Goal: Information Seeking & Learning: Learn about a topic

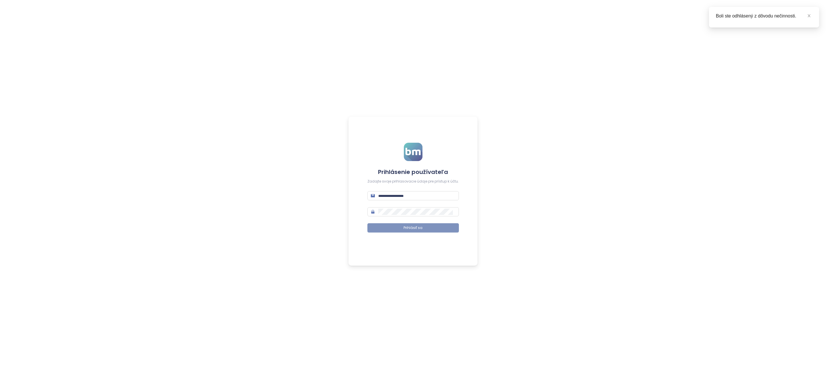
type input "**********"
click at [404, 226] on span "Prihlásiť sa" at bounding box center [413, 228] width 19 height 5
click at [401, 228] on button "Prihlásiť sa" at bounding box center [414, 228] width 92 height 9
type input "**********"
click at [409, 227] on span "Prihlásiť sa" at bounding box center [413, 228] width 19 height 5
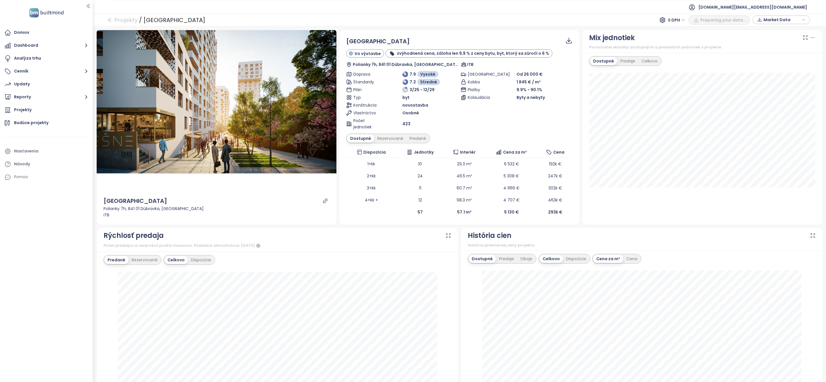
scroll to position [23, 0]
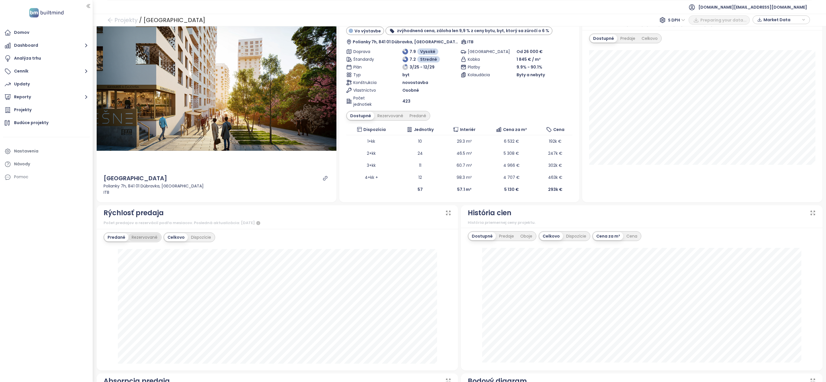
click at [141, 238] on div "Rezervované" at bounding box center [145, 238] width 32 height 8
click at [117, 238] on div "Predané" at bounding box center [115, 238] width 23 height 8
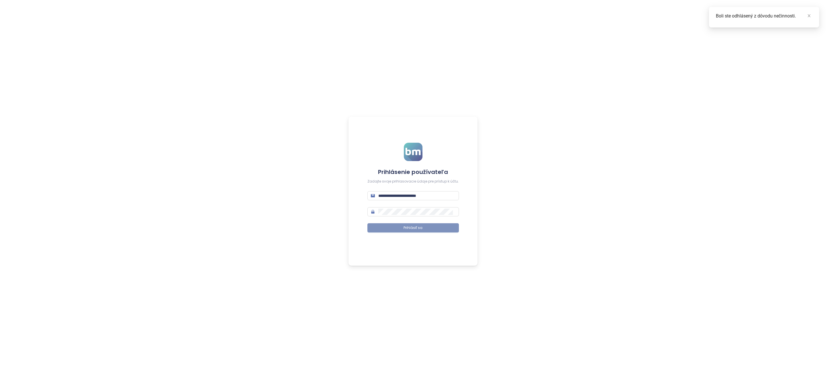
click at [390, 228] on button "Prihlásiť sa" at bounding box center [414, 228] width 92 height 9
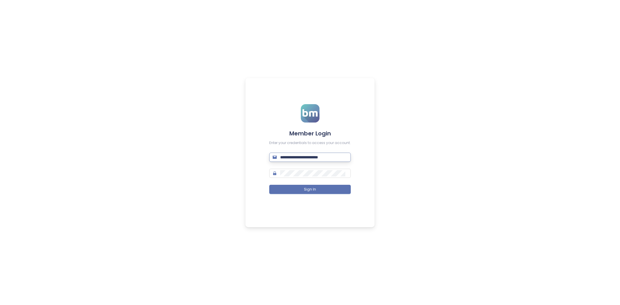
click at [302, 156] on input "**********" at bounding box center [313, 157] width 67 height 6
type input "**********"
click at [322, 187] on button "Sign In" at bounding box center [309, 189] width 81 height 9
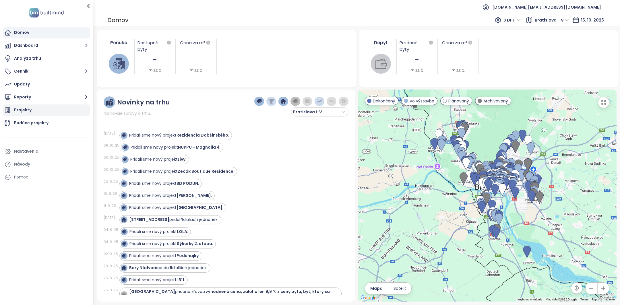
click at [28, 113] on div "Projekty" at bounding box center [23, 109] width 18 height 7
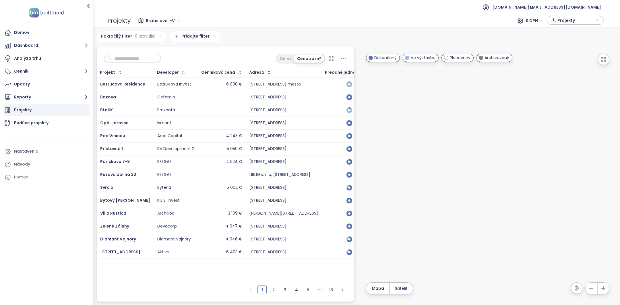
click at [125, 58] on input "text" at bounding box center [134, 58] width 46 height 9
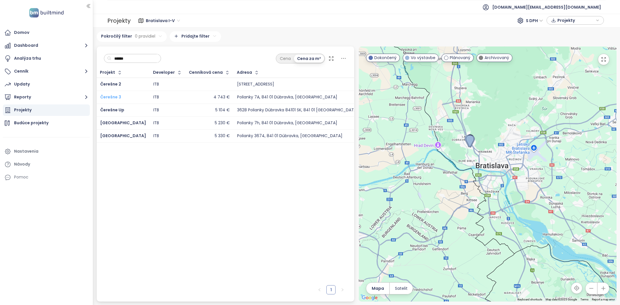
type input "******"
click at [109, 97] on span "Čerešne 3" at bounding box center [110, 97] width 21 height 6
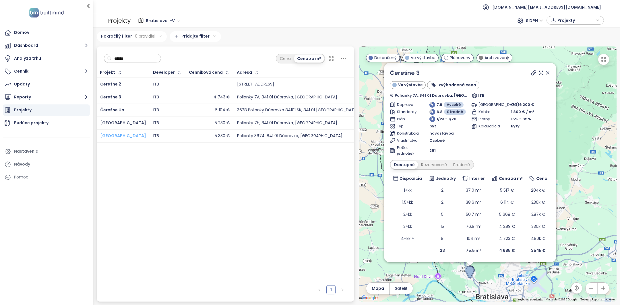
click at [124, 133] on span "Čerešne Plaza View" at bounding box center [123, 136] width 46 height 6
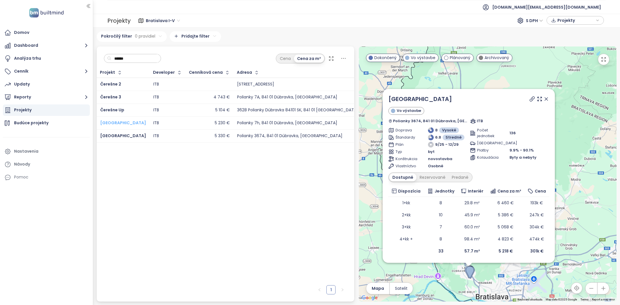
click at [120, 123] on span "Čerešne Plaza" at bounding box center [123, 123] width 46 height 6
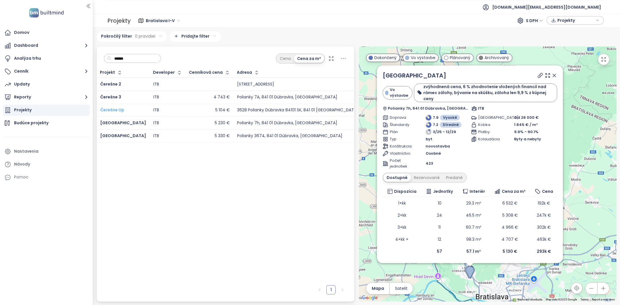
click at [117, 109] on span "Čerešne Up" at bounding box center [112, 110] width 24 height 6
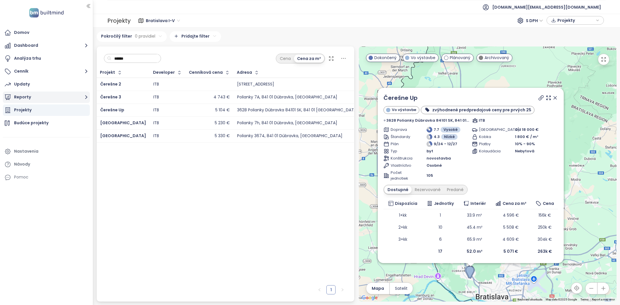
click at [29, 95] on button "Reporty" at bounding box center [46, 97] width 87 height 11
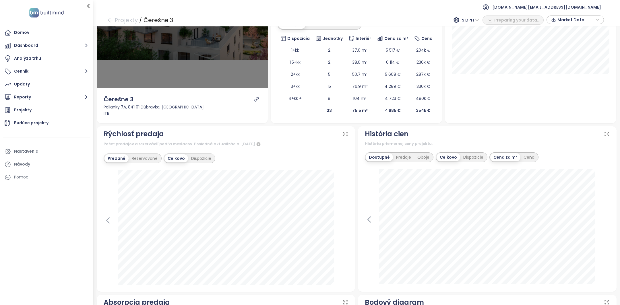
scroll to position [124, 0]
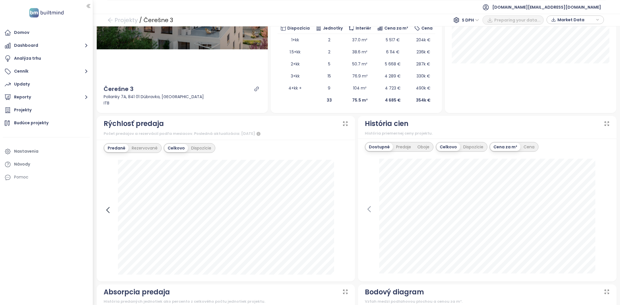
click at [107, 210] on icon at bounding box center [107, 209] width 3 height 5
click at [343, 209] on icon at bounding box center [343, 210] width 9 height 9
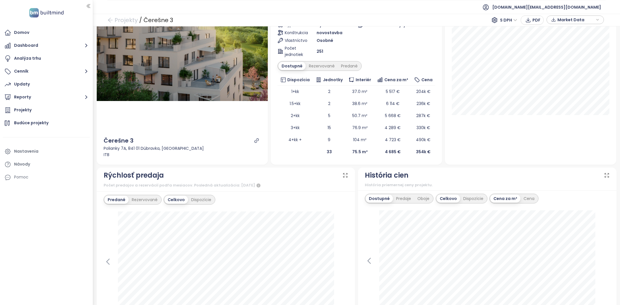
scroll to position [165, 0]
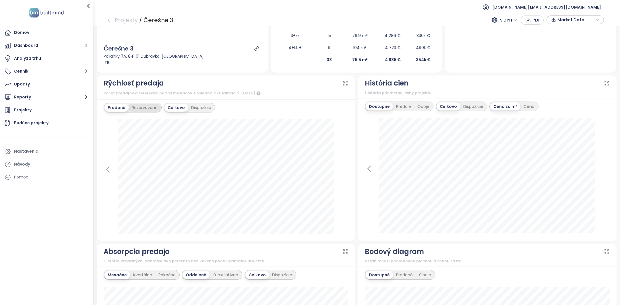
click at [149, 106] on div "Rezervované" at bounding box center [145, 108] width 32 height 8
click at [120, 106] on div "Predané" at bounding box center [115, 108] width 23 height 8
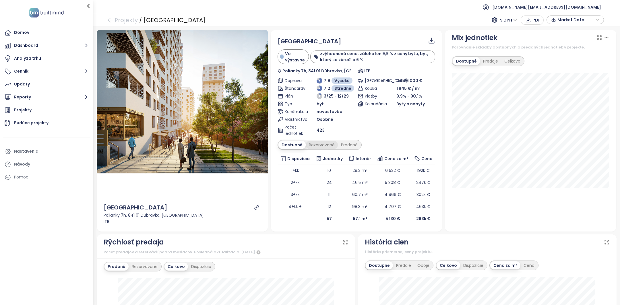
scroll to position [237, 0]
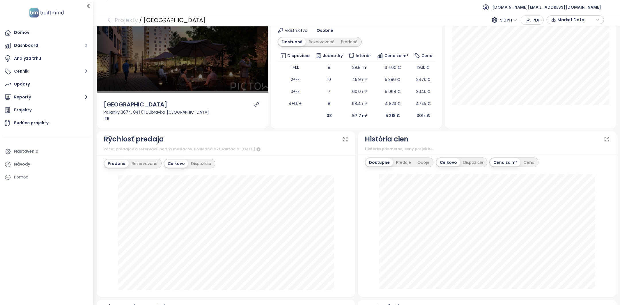
scroll to position [155, 0]
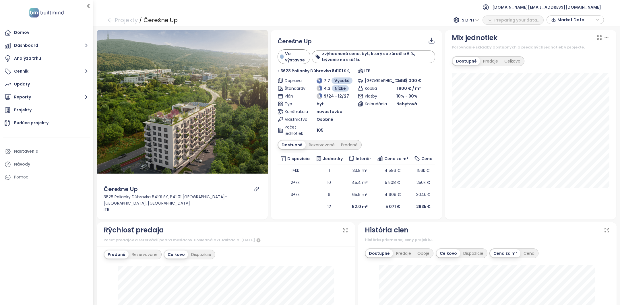
scroll to position [88, 0]
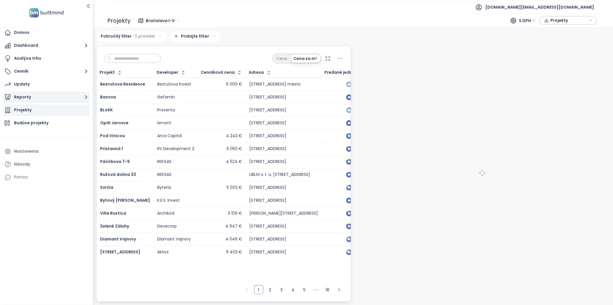
click at [57, 96] on button "Reporty" at bounding box center [46, 97] width 87 height 11
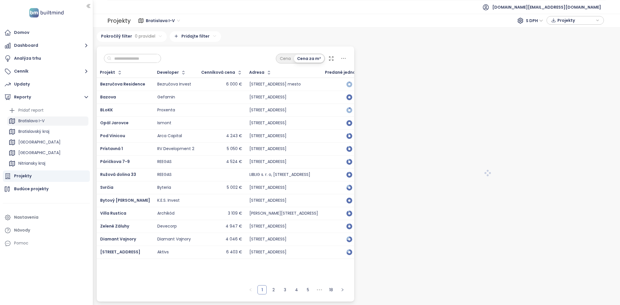
click at [42, 125] on div "Bratislava I-V" at bounding box center [47, 120] width 81 height 9
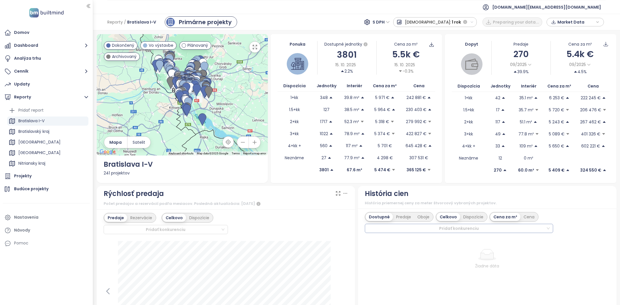
scroll to position [34, 0]
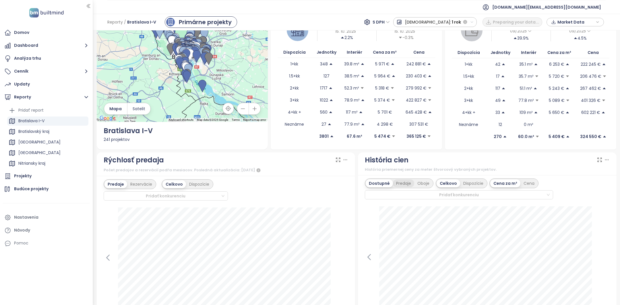
click at [403, 185] on div "Predaje" at bounding box center [403, 183] width 21 height 8
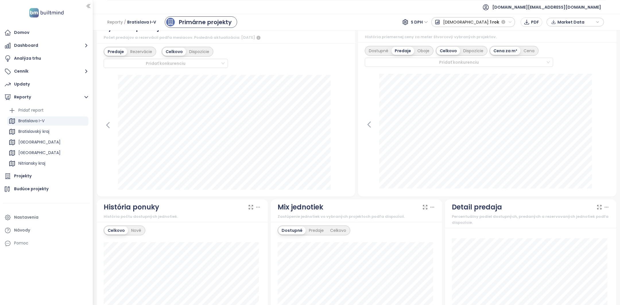
scroll to position [379, 0]
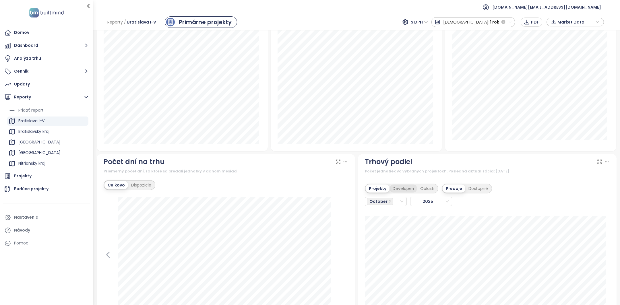
click at [393, 189] on div "Developeri" at bounding box center [403, 188] width 28 height 8
click at [392, 199] on div "October" at bounding box center [383, 201] width 33 height 8
click at [378, 265] on div "September" at bounding box center [382, 267] width 32 height 6
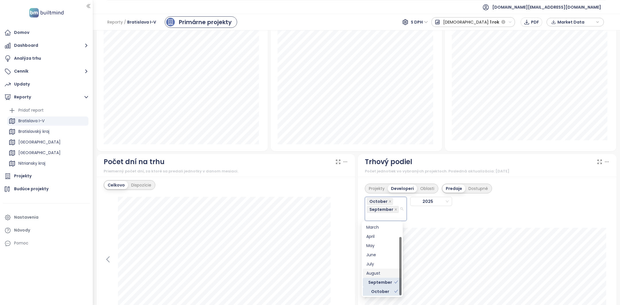
click at [375, 273] on div "August" at bounding box center [382, 273] width 32 height 6
click at [376, 264] on div "July" at bounding box center [382, 265] width 32 height 6
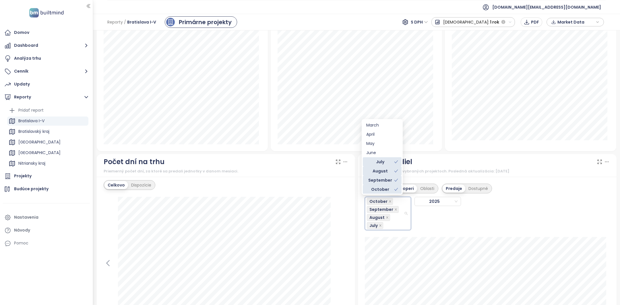
click at [503, 205] on div "Projekty Developeri Oblasti Predaje Dostupné October September August July 2025" at bounding box center [487, 205] width 245 height 50
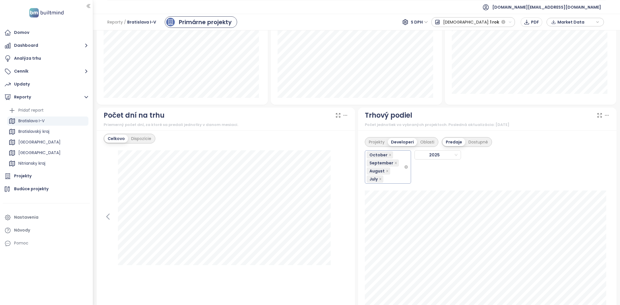
click at [392, 178] on div "October September August July" at bounding box center [385, 167] width 37 height 32
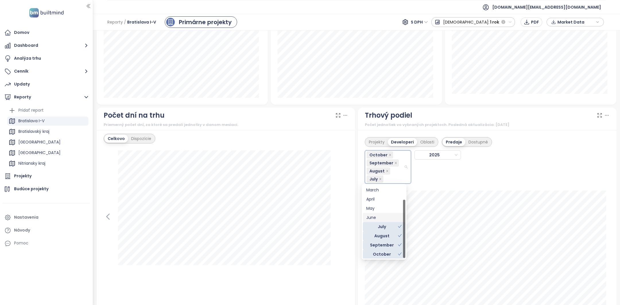
click at [382, 217] on div "June" at bounding box center [384, 217] width 36 height 6
click at [380, 207] on div "May" at bounding box center [384, 208] width 36 height 6
click at [557, 148] on div "Projekty Developeri Oblasti Predaje Dostupné October September August July June…" at bounding box center [487, 159] width 245 height 50
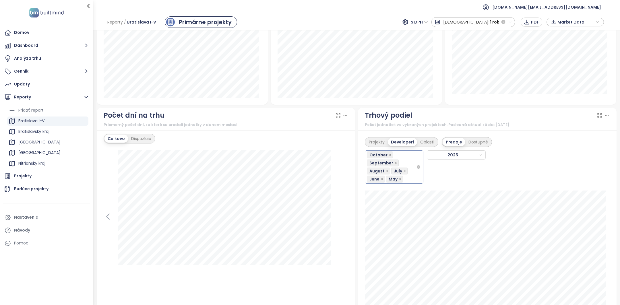
click at [411, 179] on div "October September August July June May" at bounding box center [391, 167] width 49 height 32
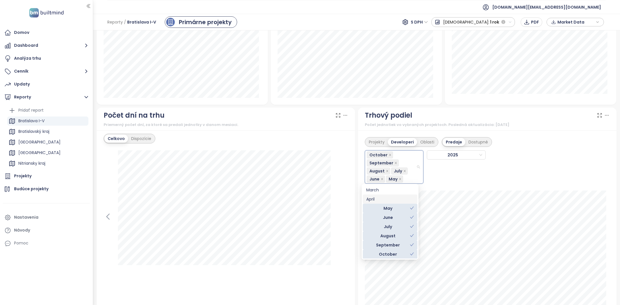
click at [394, 200] on div "April" at bounding box center [390, 199] width 48 height 6
click at [386, 199] on div "March" at bounding box center [390, 198] width 48 height 6
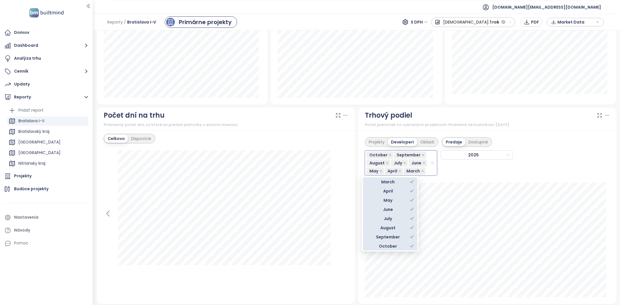
click at [494, 165] on div "October September August July June May April March 2025" at bounding box center [474, 161] width 219 height 29
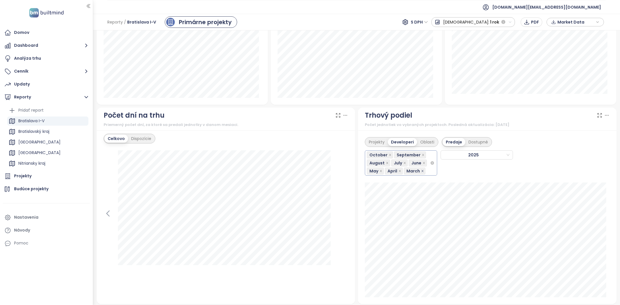
click at [421, 170] on icon "close" at bounding box center [422, 171] width 2 height 2
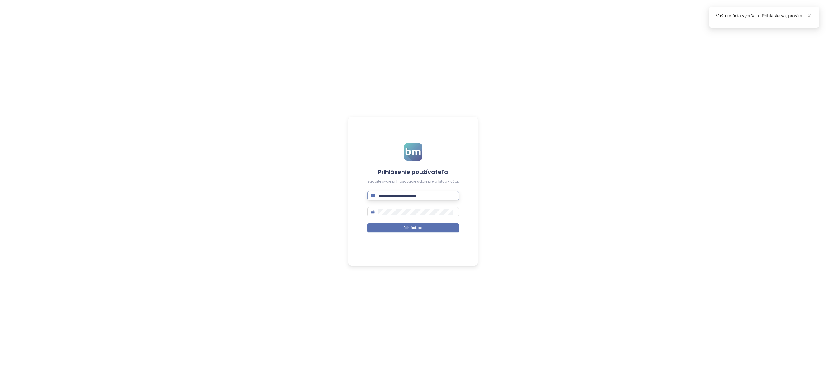
click at [412, 194] on input "**********" at bounding box center [416, 196] width 77 height 6
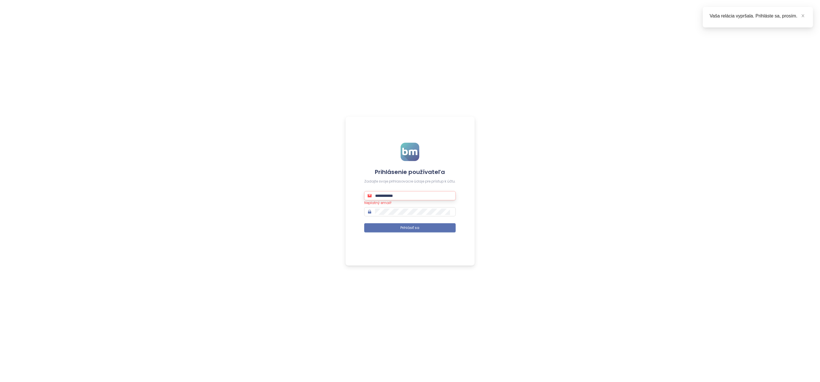
click at [413, 197] on input "**********" at bounding box center [413, 196] width 77 height 6
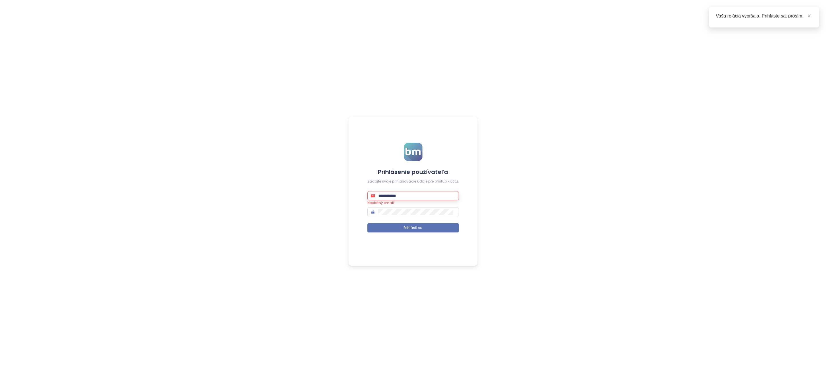
type input "**********"
click at [432, 224] on button "Prihlásiť sa" at bounding box center [414, 228] width 92 height 9
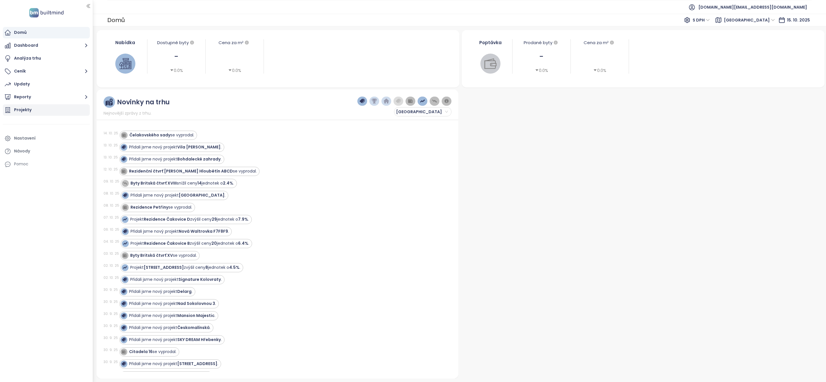
click at [36, 112] on div "Projekty" at bounding box center [46, 109] width 87 height 11
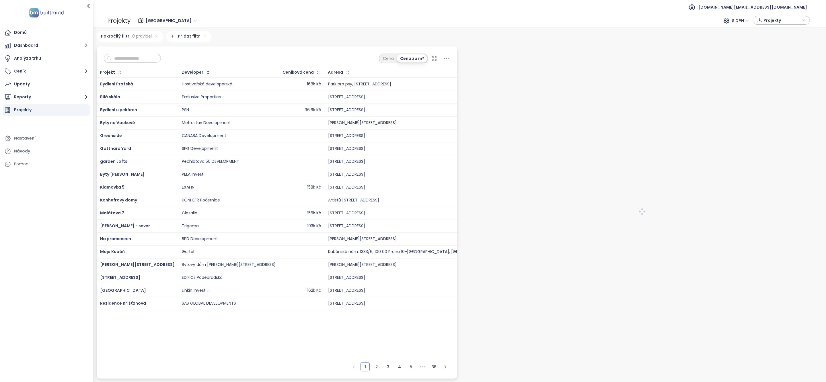
click at [127, 60] on input "text" at bounding box center [134, 58] width 46 height 9
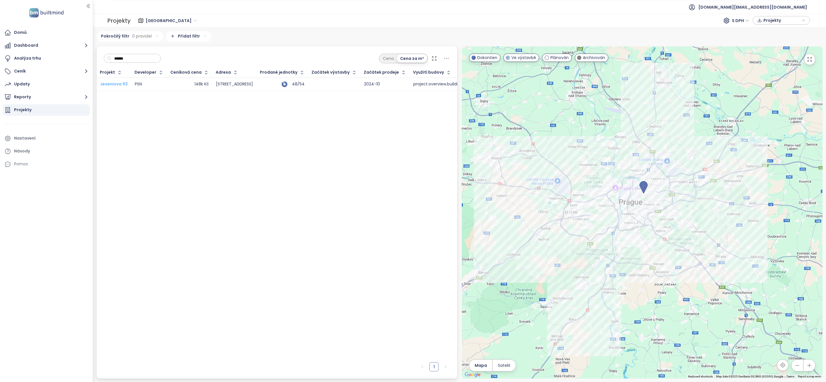
type input "******"
click at [117, 81] on span "Jeseniova 93" at bounding box center [114, 84] width 28 height 6
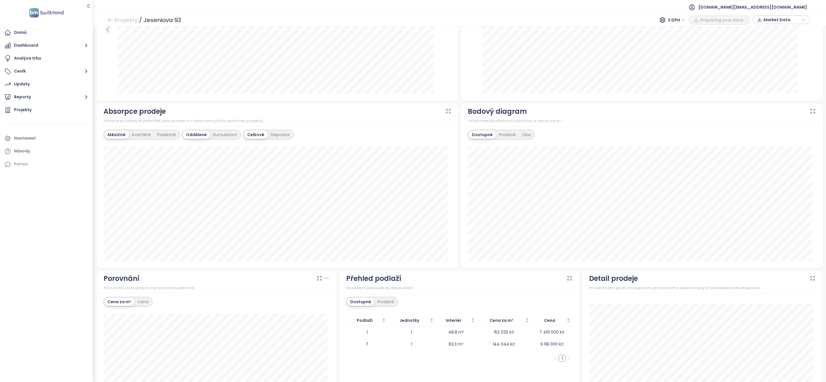
scroll to position [259, 0]
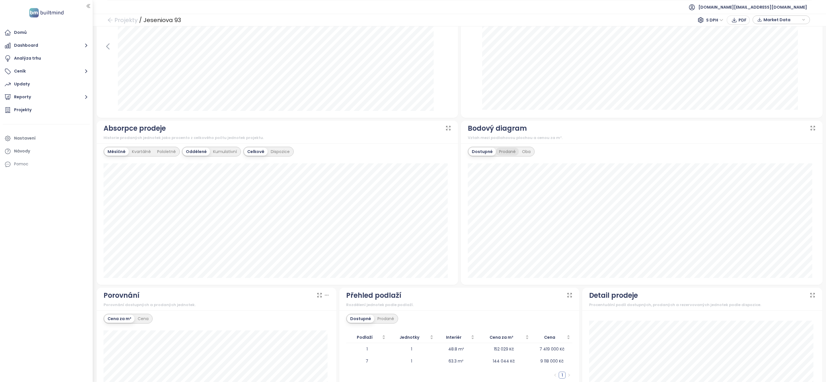
click at [500, 153] on div "Prodané" at bounding box center [507, 152] width 23 height 8
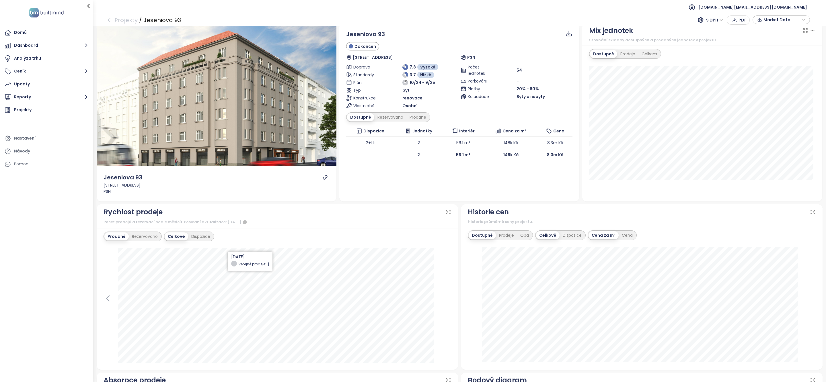
scroll to position [0, 0]
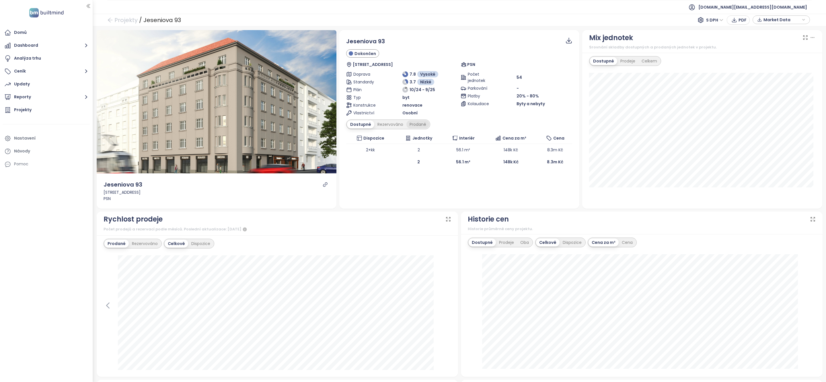
click at [416, 128] on div "Prodané" at bounding box center [418, 125] width 23 height 8
click at [570, 68] on button "Data jako XLSX" at bounding box center [565, 64] width 47 height 9
click at [324, 186] on icon "link" at bounding box center [325, 184] width 5 height 5
click at [0, 0] on section "Domů Dashboard Analýza trhu Ceník Updaty Reporty Projekty Nastavení Návody Pomo…" at bounding box center [413, 191] width 826 height 382
click at [382, 129] on div "Rezervováno" at bounding box center [389, 125] width 32 height 8
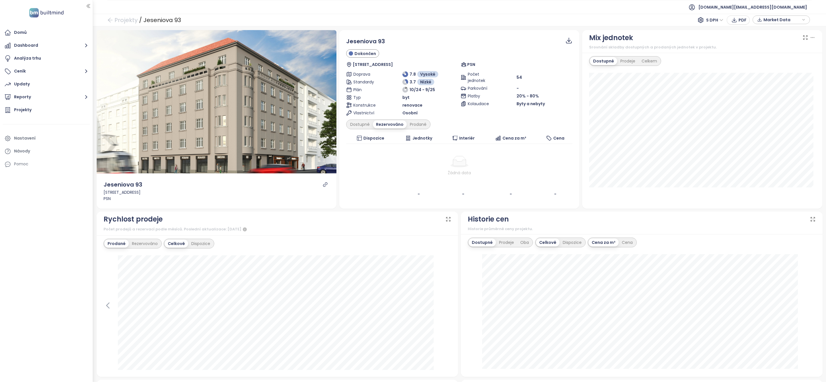
click at [384, 123] on div "Rezervováno" at bounding box center [390, 125] width 34 height 8
click at [357, 125] on div "Dostupné" at bounding box center [360, 125] width 26 height 8
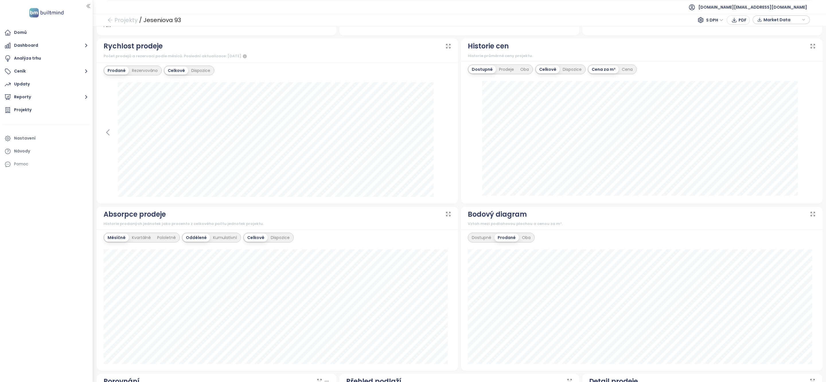
scroll to position [177, 0]
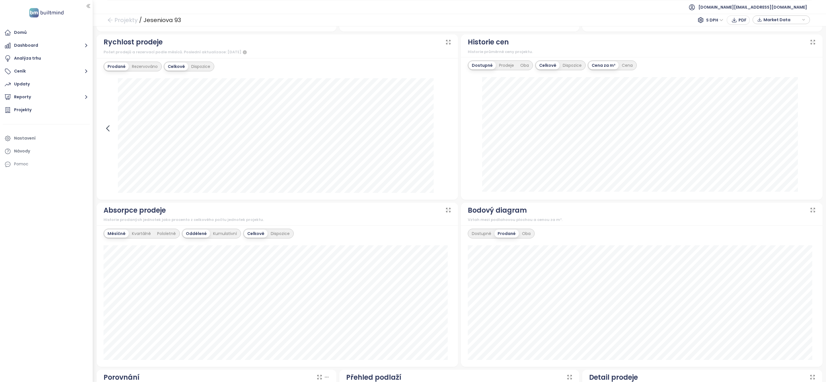
click at [108, 132] on icon at bounding box center [108, 128] width 9 height 9
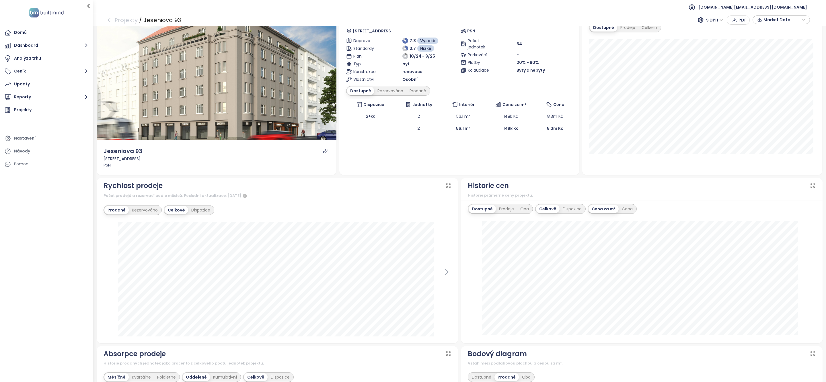
scroll to position [23, 0]
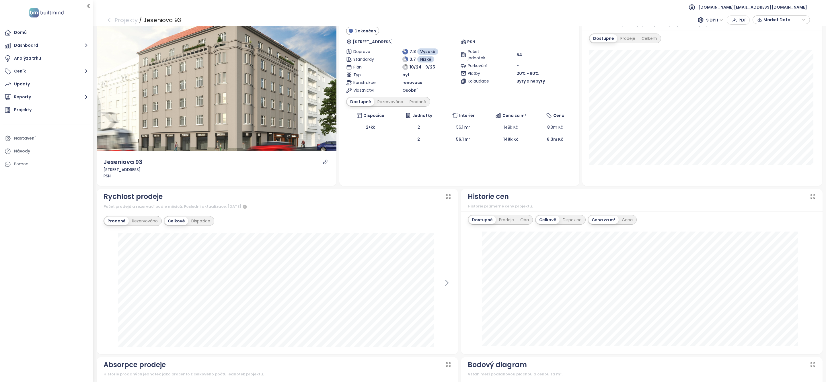
click at [447, 196] on icon at bounding box center [449, 197] width 6 height 6
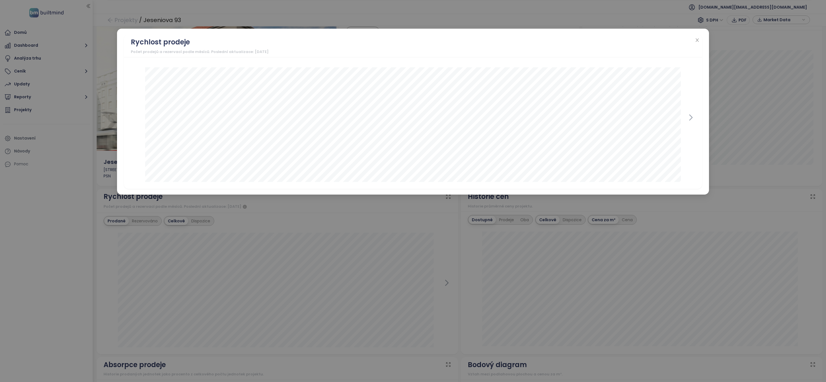
click at [350, 264] on div "Rychlost prodeje Počet prodejů a rezervací podle měsíců. Poslední aktualizace: …" at bounding box center [413, 191] width 826 height 382
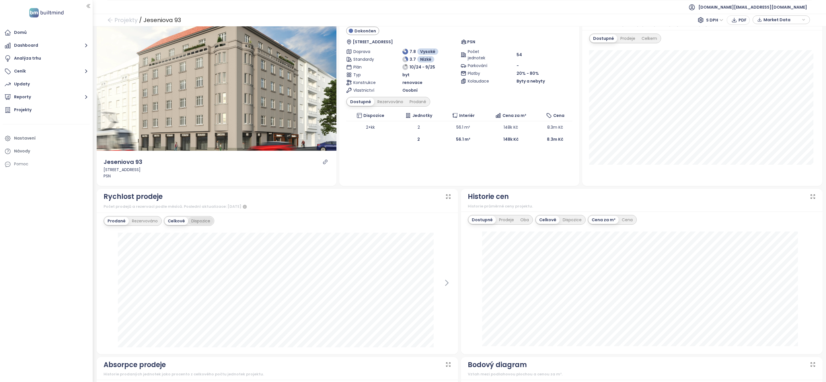
click at [196, 225] on div "Dispozice" at bounding box center [200, 221] width 25 height 8
click at [776, 19] on span "Market Data" at bounding box center [782, 19] width 37 height 9
click at [773, 60] on span "XLSX" at bounding box center [772, 59] width 15 height 9
click at [776, 70] on div "XLSX" at bounding box center [784, 72] width 34 height 6
click at [777, 84] on span "Stáhnout" at bounding box center [775, 83] width 20 height 6
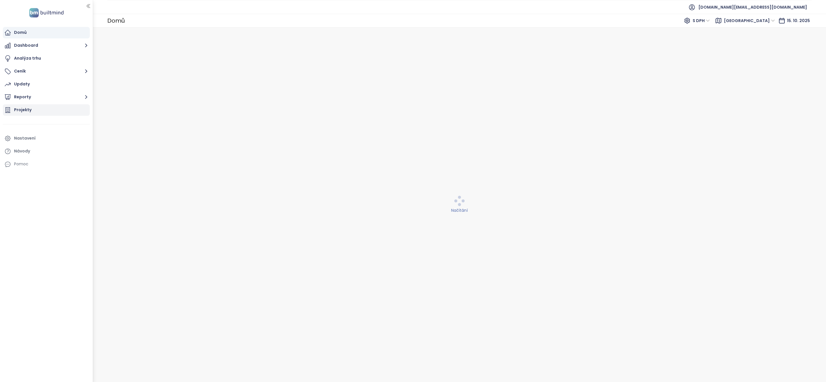
click at [36, 111] on div "Projekty" at bounding box center [46, 109] width 87 height 11
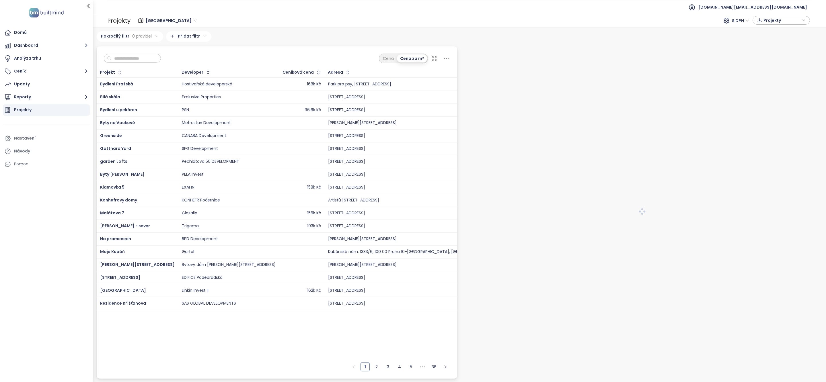
click at [132, 64] on div "Cena Cena za m²" at bounding box center [277, 56] width 361 height 21
click at [132, 62] on input "text" at bounding box center [134, 58] width 46 height 9
paste input "**********"
type input "**********"
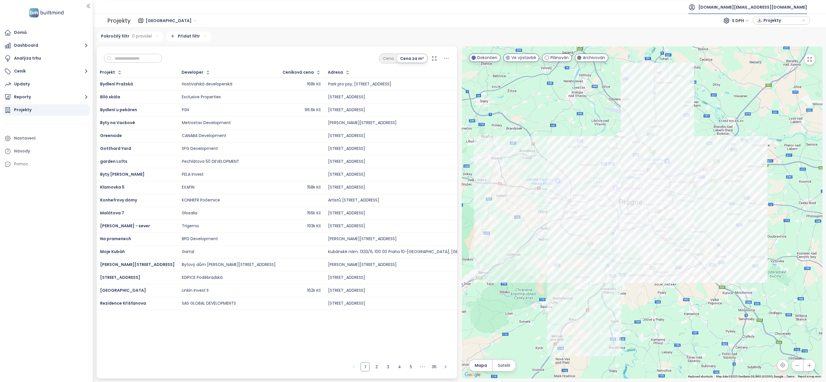
click at [757, 9] on span "[DOMAIN_NAME][EMAIL_ADDRESS][DOMAIN_NAME]" at bounding box center [753, 7] width 109 height 14
click at [759, 23] on span "Odhlásit se" at bounding box center [754, 23] width 22 height 6
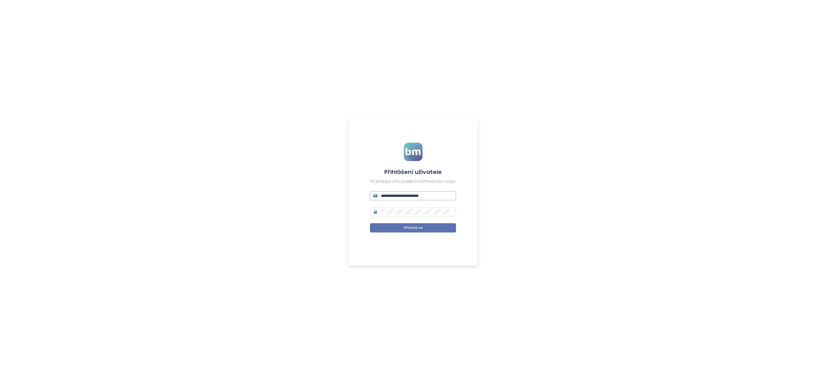
click at [394, 196] on input "**********" at bounding box center [417, 196] width 72 height 6
paste input "text"
type input "**********"
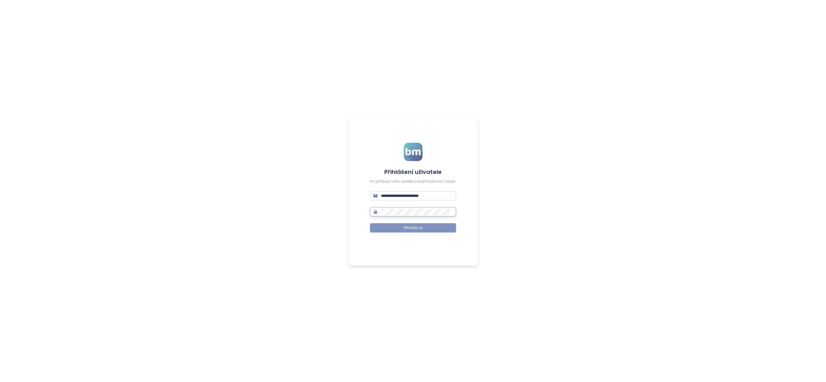
click at [413, 228] on span "Přihlásit se" at bounding box center [413, 228] width 19 height 5
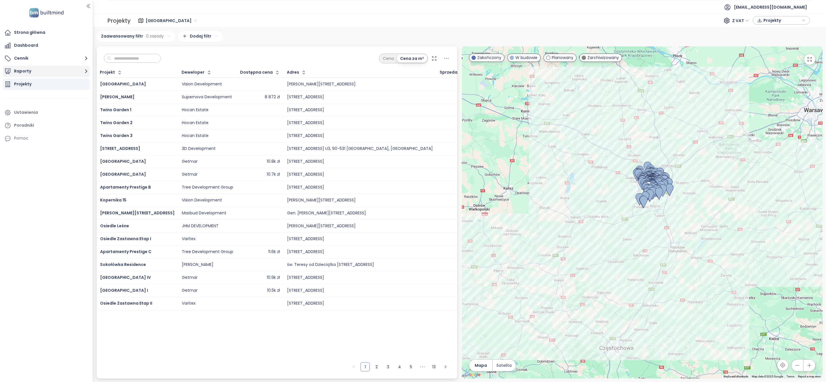
click at [51, 72] on button "Raporty" at bounding box center [46, 71] width 87 height 11
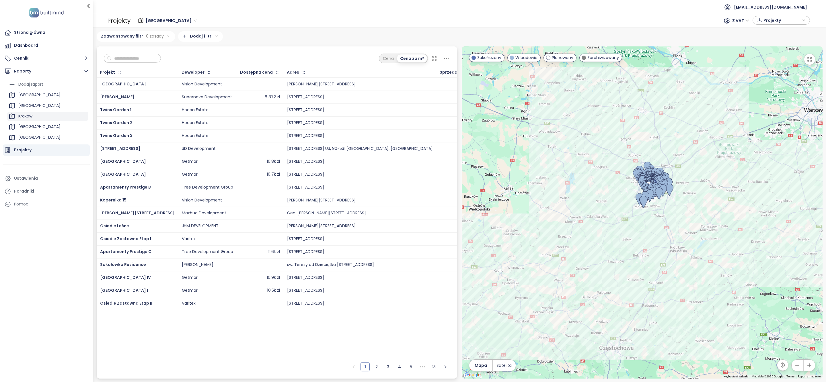
click at [47, 115] on div "Krakow" at bounding box center [47, 116] width 81 height 9
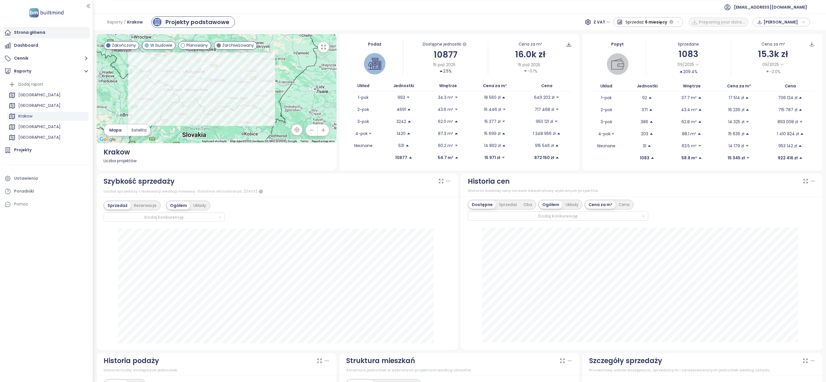
click at [19, 35] on div "Strona główna" at bounding box center [29, 32] width 31 height 7
